Goal: Information Seeking & Learning: Learn about a topic

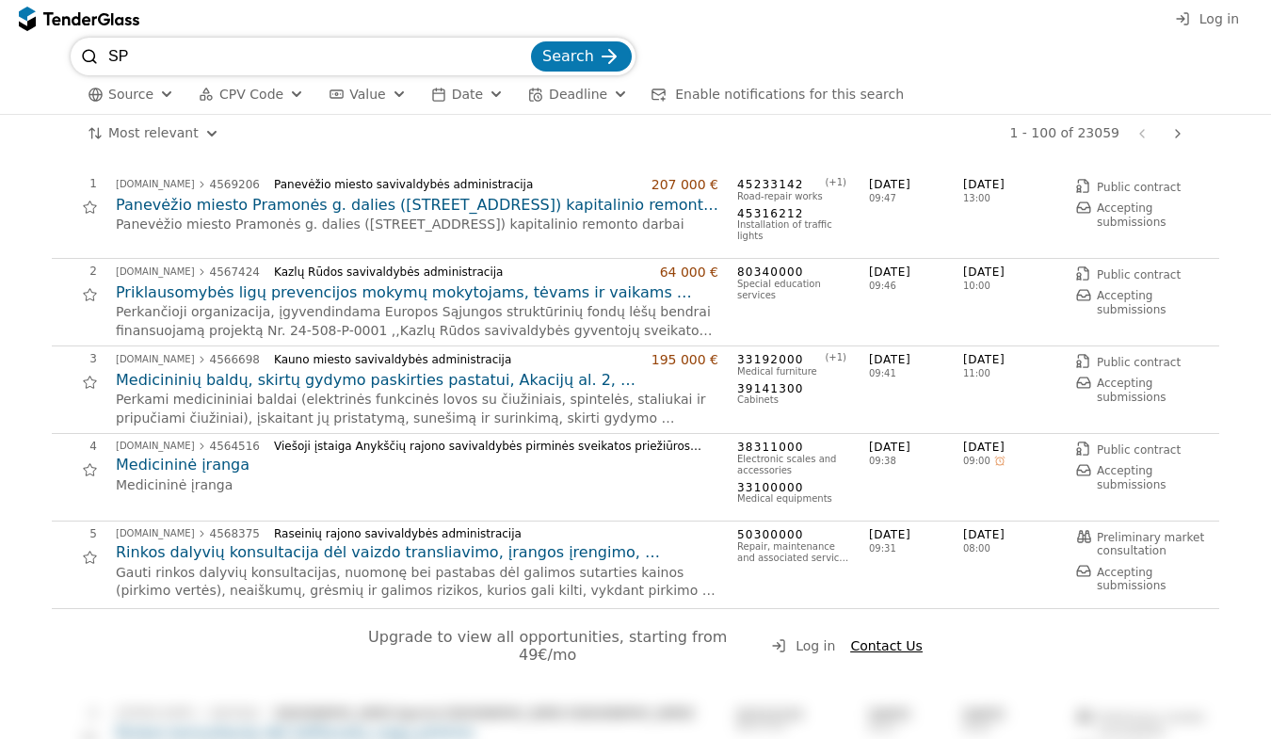
type input "S"
type input "spausdinimo paslaugų"
click at [564, 59] on span "Search" at bounding box center [568, 56] width 52 height 18
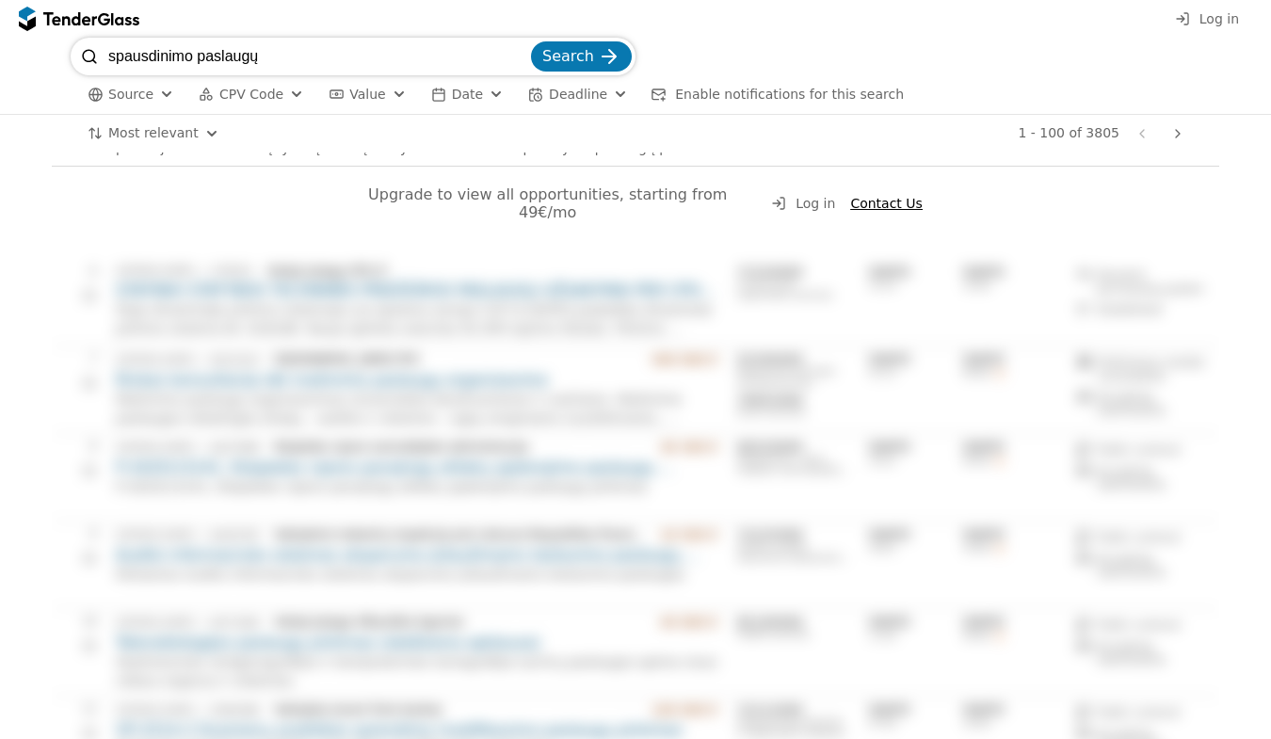
scroll to position [565, 0]
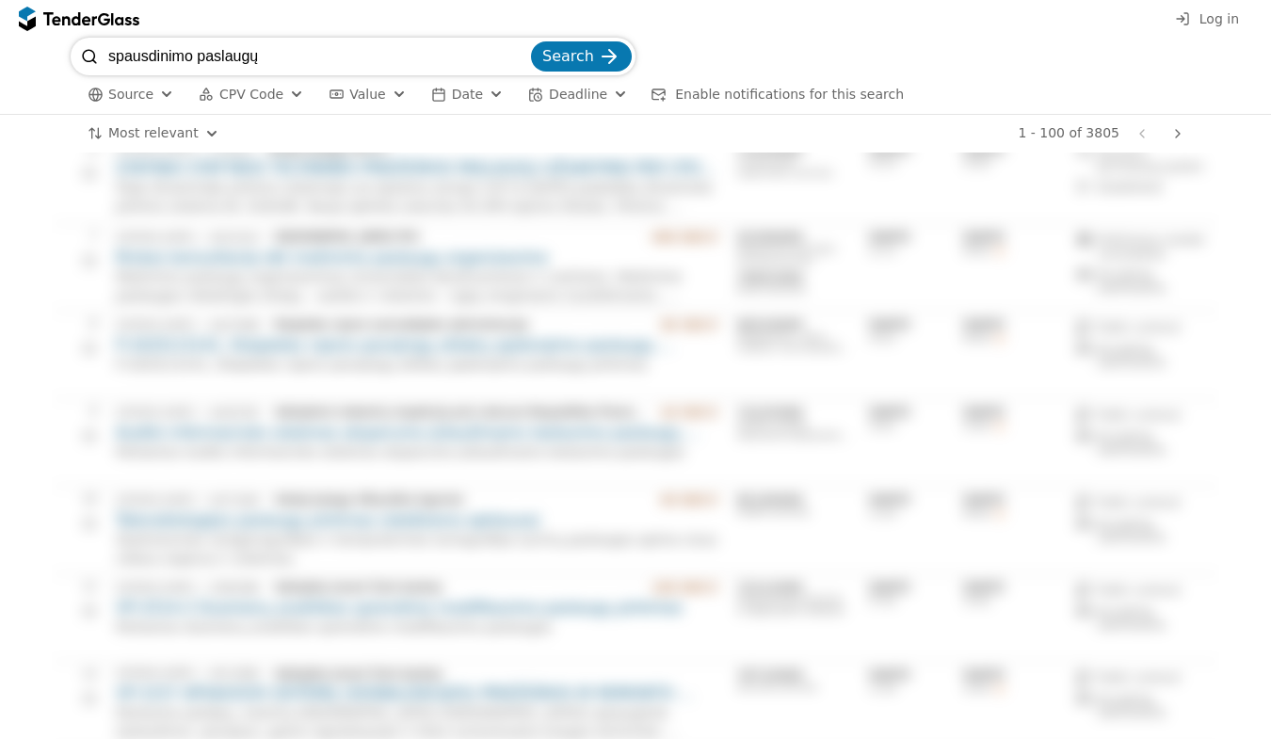
click at [256, 91] on span "CPV Code" at bounding box center [251, 94] width 64 height 15
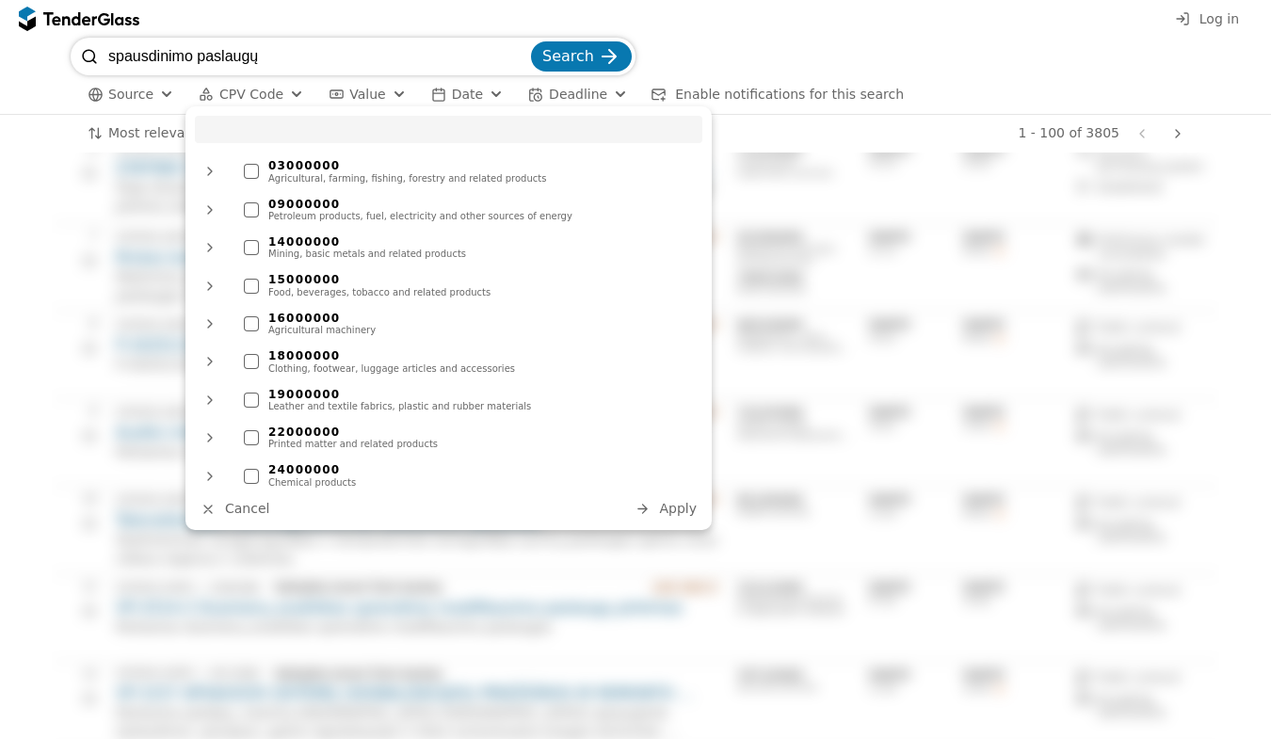
click at [877, 40] on div "spausdinimo paslaugų Search" at bounding box center [636, 57] width 1130 height 38
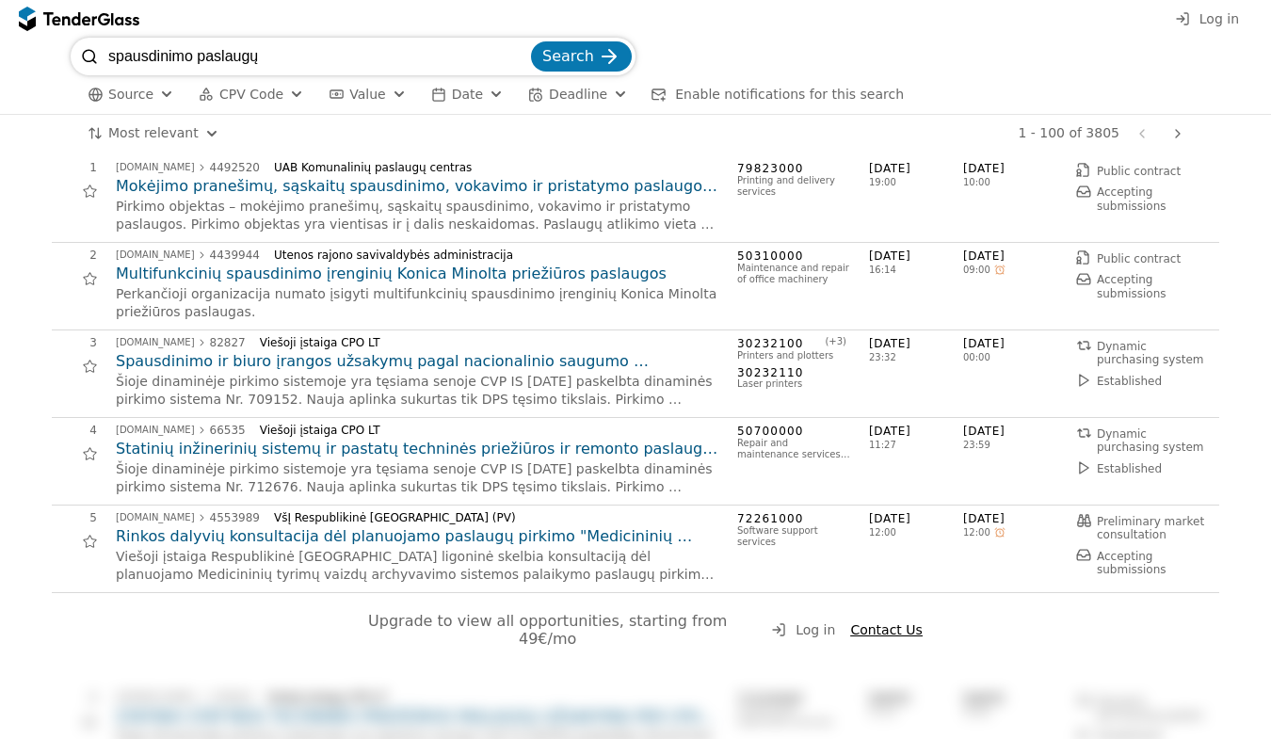
scroll to position [0, 0]
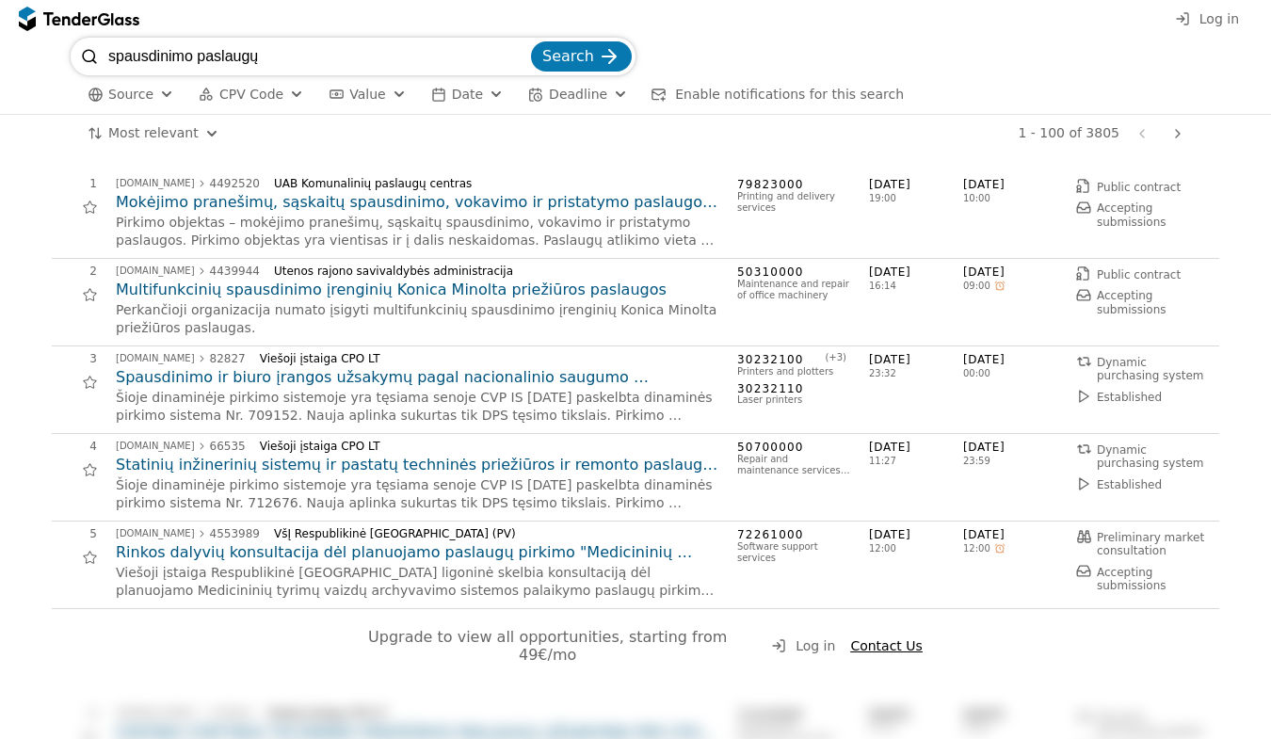
click at [1009, 65] on div "spausdinimo paslaugų Search" at bounding box center [636, 57] width 1130 height 38
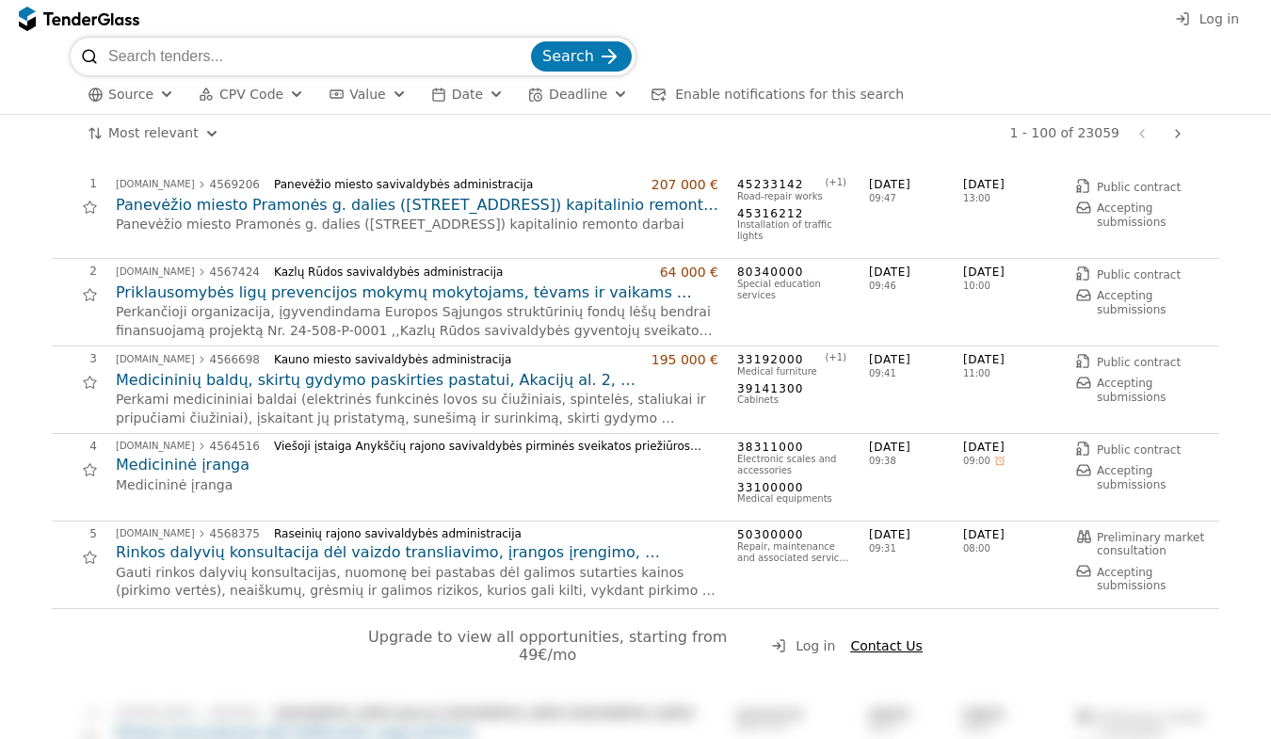
click at [289, 97] on div "button" at bounding box center [297, 94] width 68 height 64
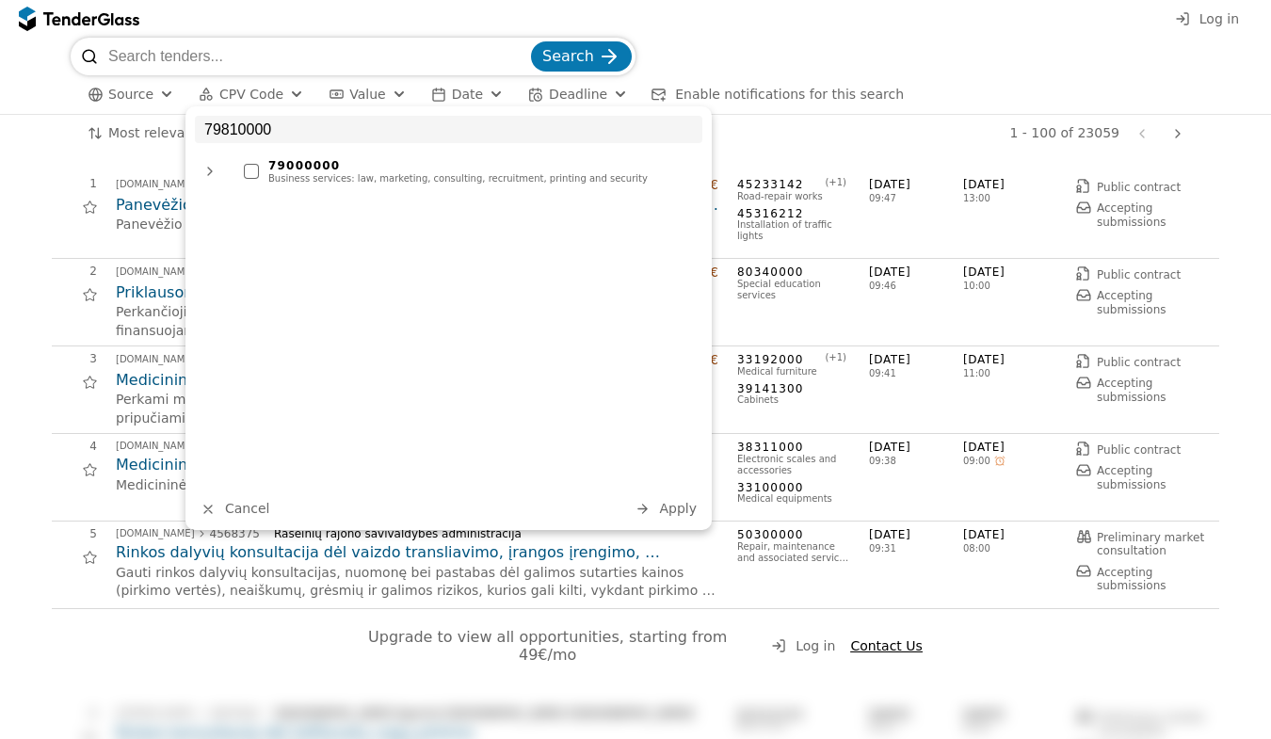
type input "79810000"
click at [253, 169] on div at bounding box center [251, 171] width 15 height 15
click at [211, 170] on div at bounding box center [209, 171] width 45 height 49
click at [231, 209] on div at bounding box center [232, 209] width 45 height 49
click at [255, 169] on div at bounding box center [251, 171] width 66 height 64
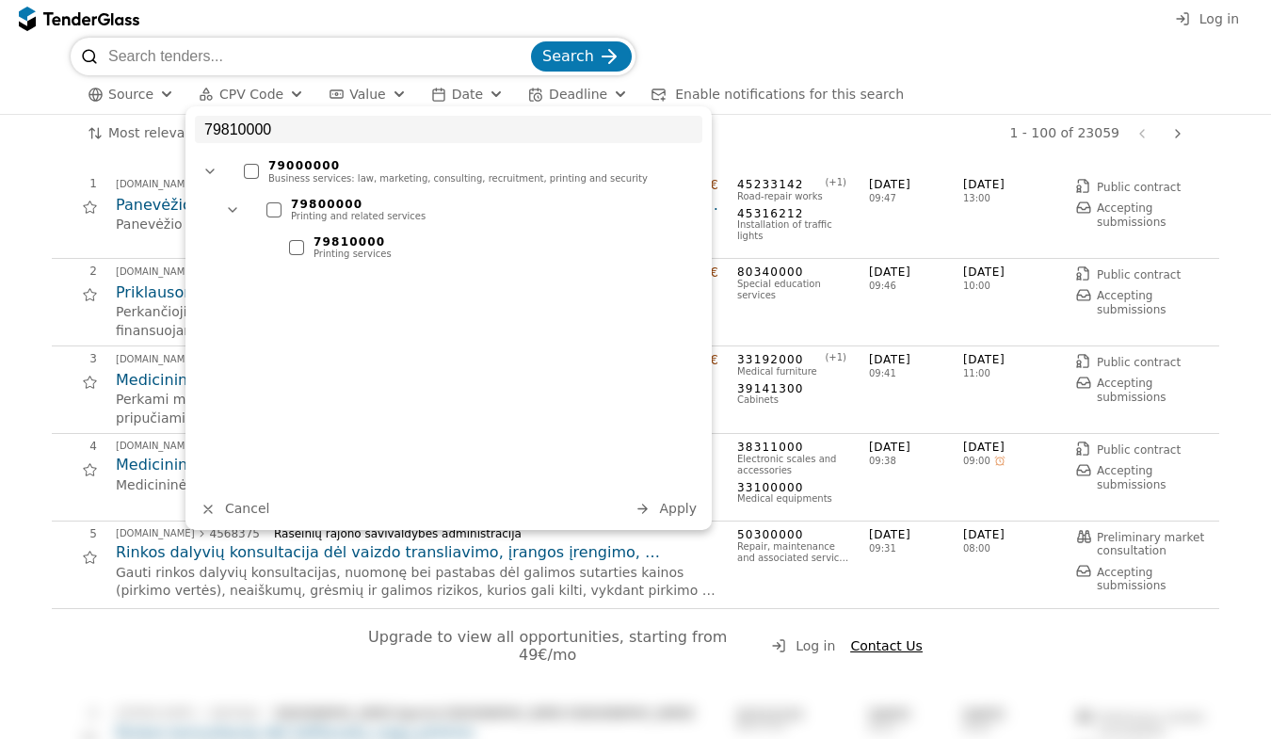
click at [295, 249] on div at bounding box center [296, 247] width 15 height 15
click at [672, 511] on span "Apply" at bounding box center [678, 508] width 38 height 15
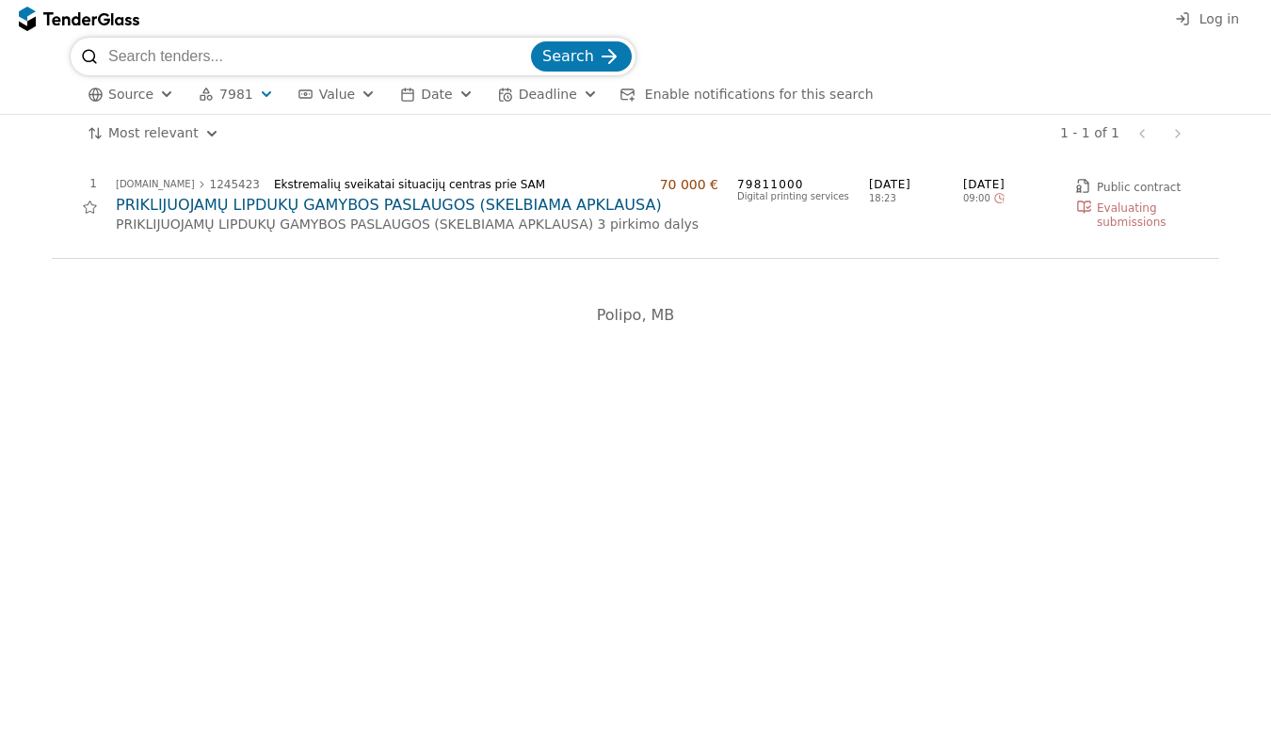
click at [212, 206] on h2 "PRIKLIJUOJAMŲ LIPDUKŲ GAMYBOS PASLAUGOS (SKELBIAMA APKLAUSA)" at bounding box center [417, 205] width 602 height 21
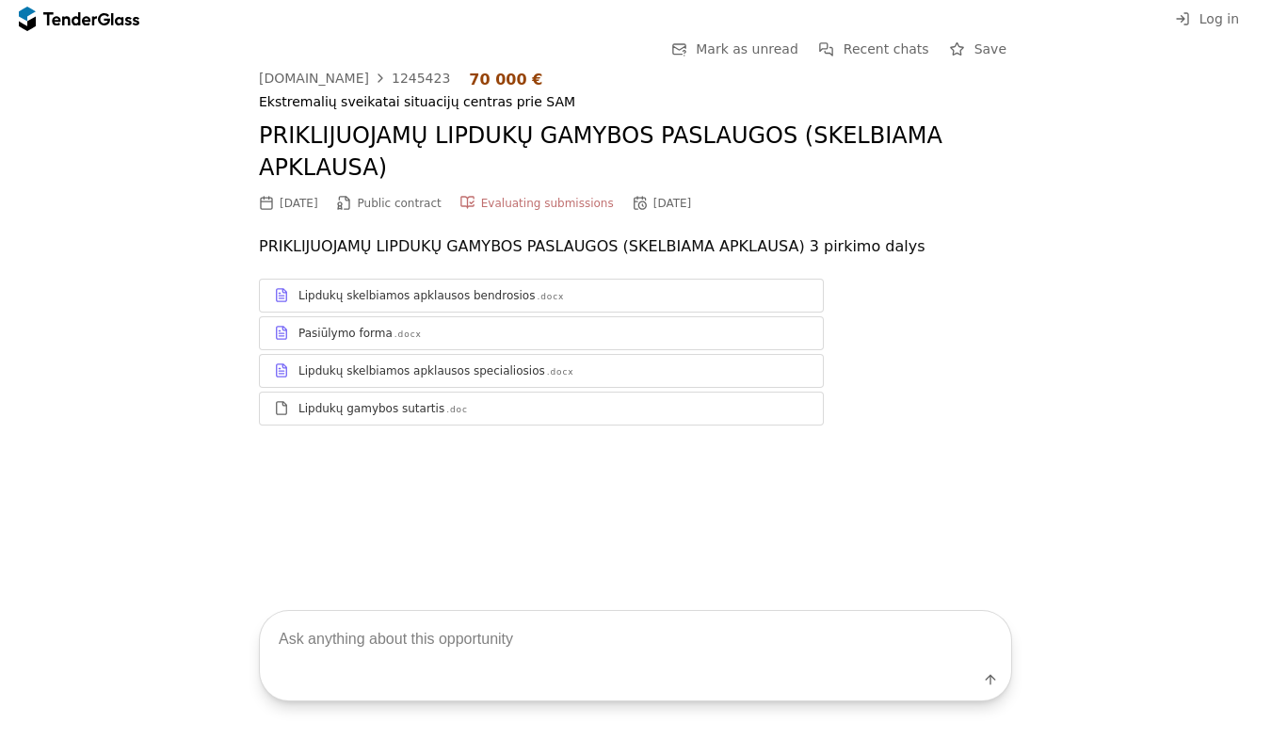
click at [114, 112] on div "Go Back Mark as unread Recent chats Save [DOMAIN_NAME] 1245423 70 000 € Ekstrem…" at bounding box center [635, 246] width 1252 height 417
